Goal: Transaction & Acquisition: Purchase product/service

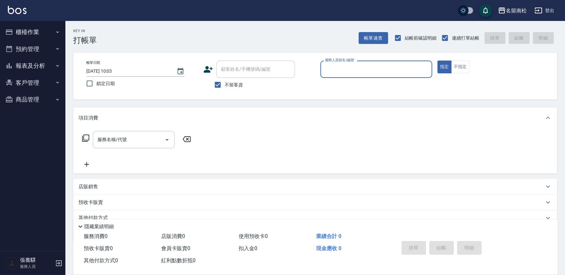
click at [59, 67] on icon "button" at bounding box center [57, 65] width 5 height 5
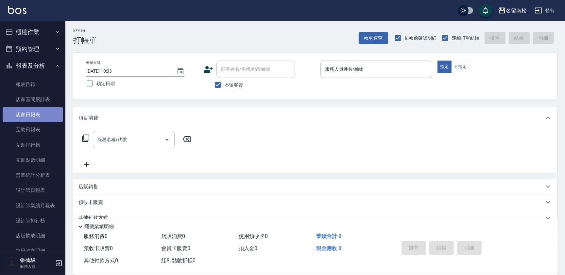
click at [39, 115] on link "店家日報表" at bounding box center [33, 114] width 60 height 15
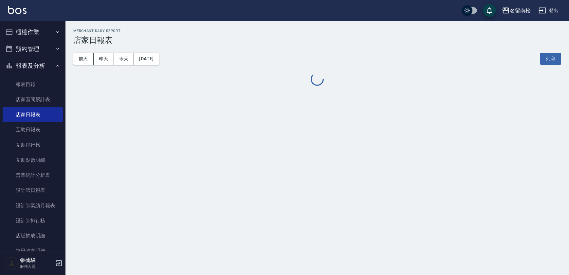
click at [155, 61] on button "[DATE]" at bounding box center [146, 59] width 25 height 12
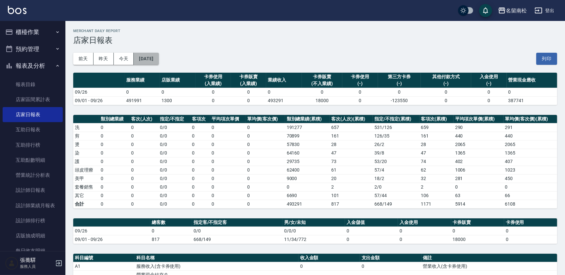
click at [159, 58] on button "[DATE]" at bounding box center [146, 59] width 25 height 12
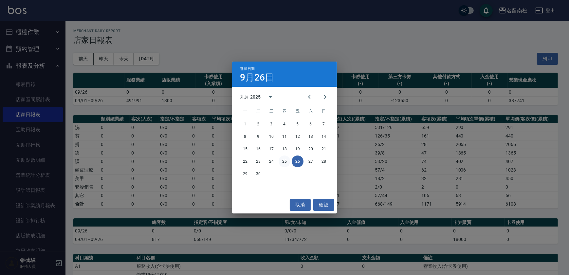
click at [284, 162] on button "25" at bounding box center [284, 161] width 12 height 12
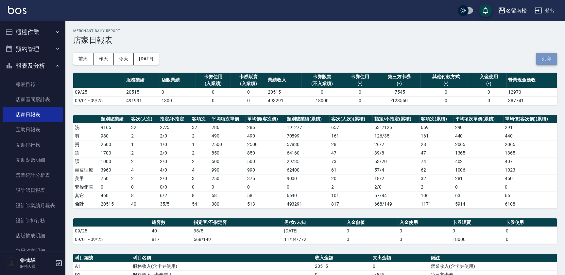
click at [550, 57] on button "列印" at bounding box center [546, 59] width 21 height 12
click at [39, 191] on link "設計師日報表" at bounding box center [33, 190] width 60 height 15
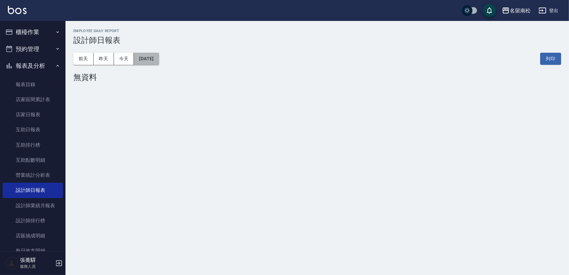
click at [149, 60] on button "[DATE]" at bounding box center [146, 59] width 25 height 12
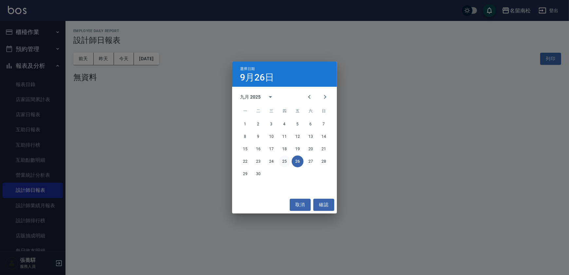
click at [280, 161] on button "25" at bounding box center [284, 161] width 12 height 12
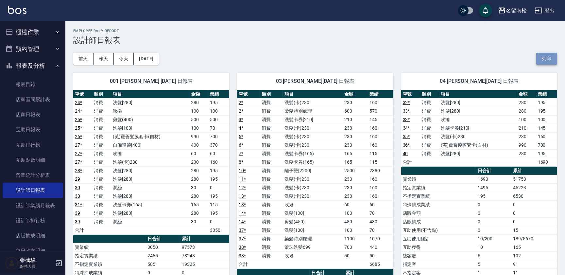
click at [543, 57] on button "列印" at bounding box center [546, 59] width 21 height 12
click at [44, 131] on link "互助日報表" at bounding box center [33, 129] width 60 height 15
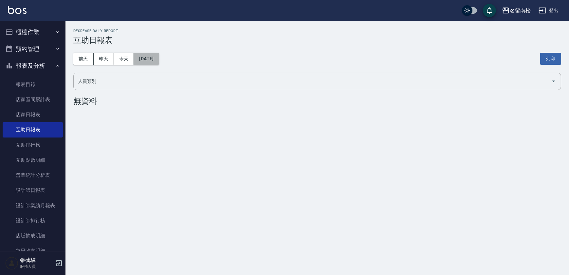
click at [155, 56] on button "[DATE]" at bounding box center [146, 59] width 25 height 12
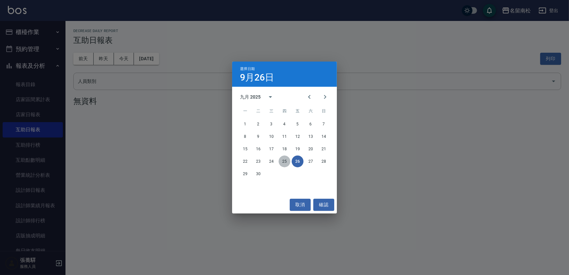
click at [288, 159] on button "25" at bounding box center [284, 161] width 12 height 12
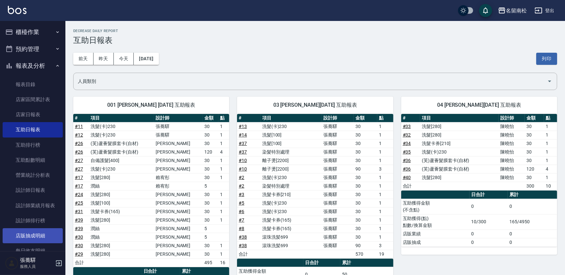
click at [544, 59] on button "列印" at bounding box center [546, 59] width 21 height 12
click at [536, 53] on button "列印" at bounding box center [546, 59] width 21 height 12
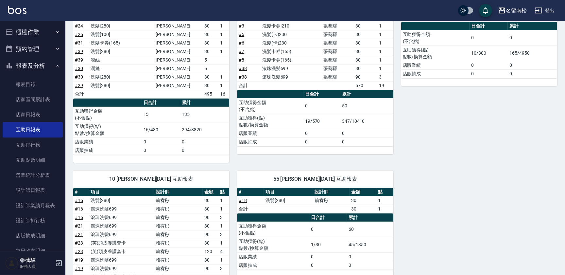
scroll to position [117, 0]
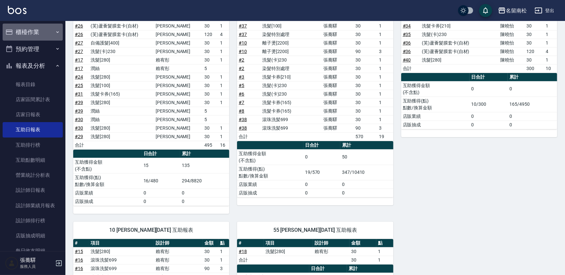
click at [40, 36] on button "櫃檯作業" at bounding box center [33, 32] width 60 height 17
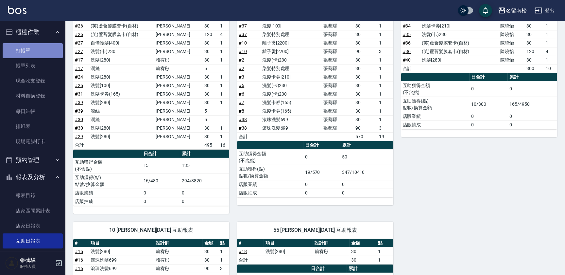
click at [35, 53] on link "打帳單" at bounding box center [33, 50] width 60 height 15
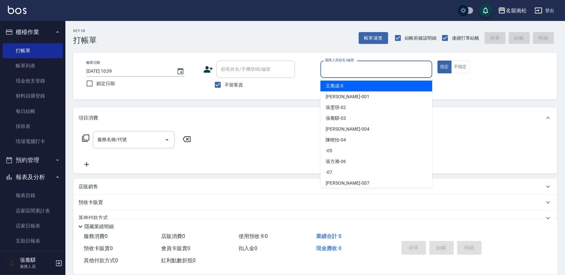
click at [355, 68] on input "服務人員姓名/編號" at bounding box center [377, 68] width 106 height 11
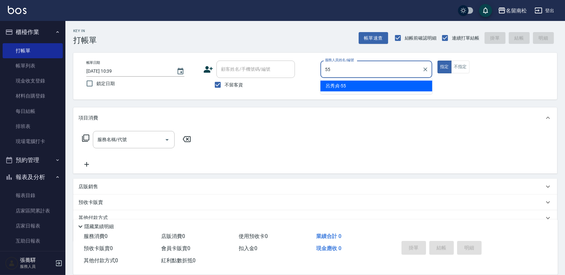
type input "[PERSON_NAME]-55"
type button "true"
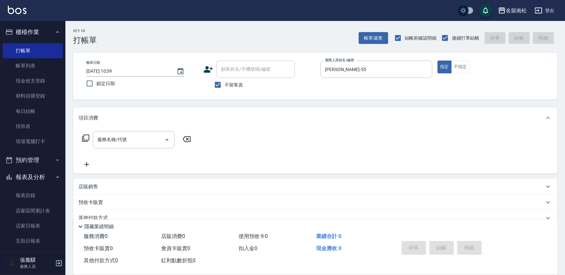
click at [86, 137] on icon at bounding box center [86, 138] width 8 height 8
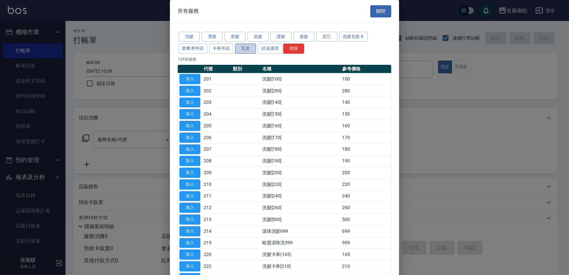
click at [244, 48] on button "瓦皮" at bounding box center [245, 49] width 21 height 10
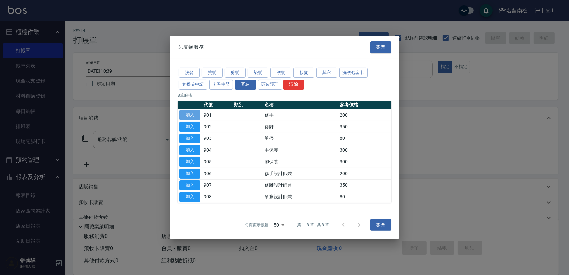
click at [190, 112] on button "加入" at bounding box center [189, 115] width 21 height 10
type input "修手(901)"
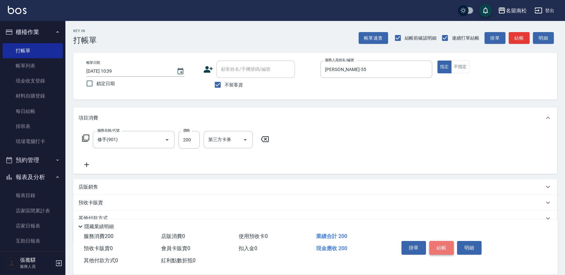
click at [441, 245] on button "結帳" at bounding box center [442, 248] width 25 height 14
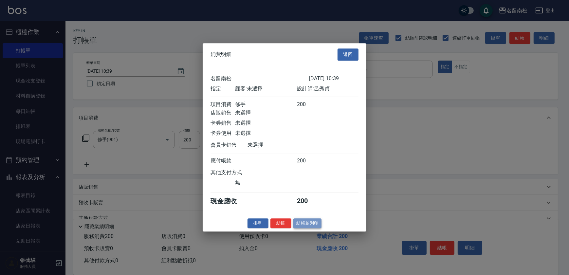
click at [307, 223] on button "結帳並列印" at bounding box center [307, 223] width 28 height 10
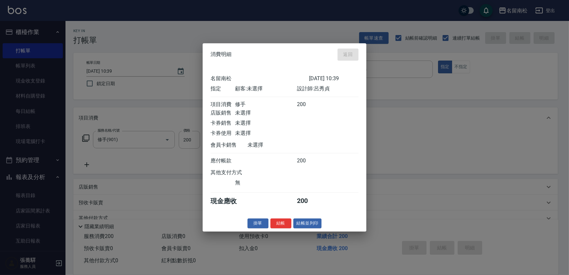
type input "[DATE] 10:40"
